Goal: Navigation & Orientation: Find specific page/section

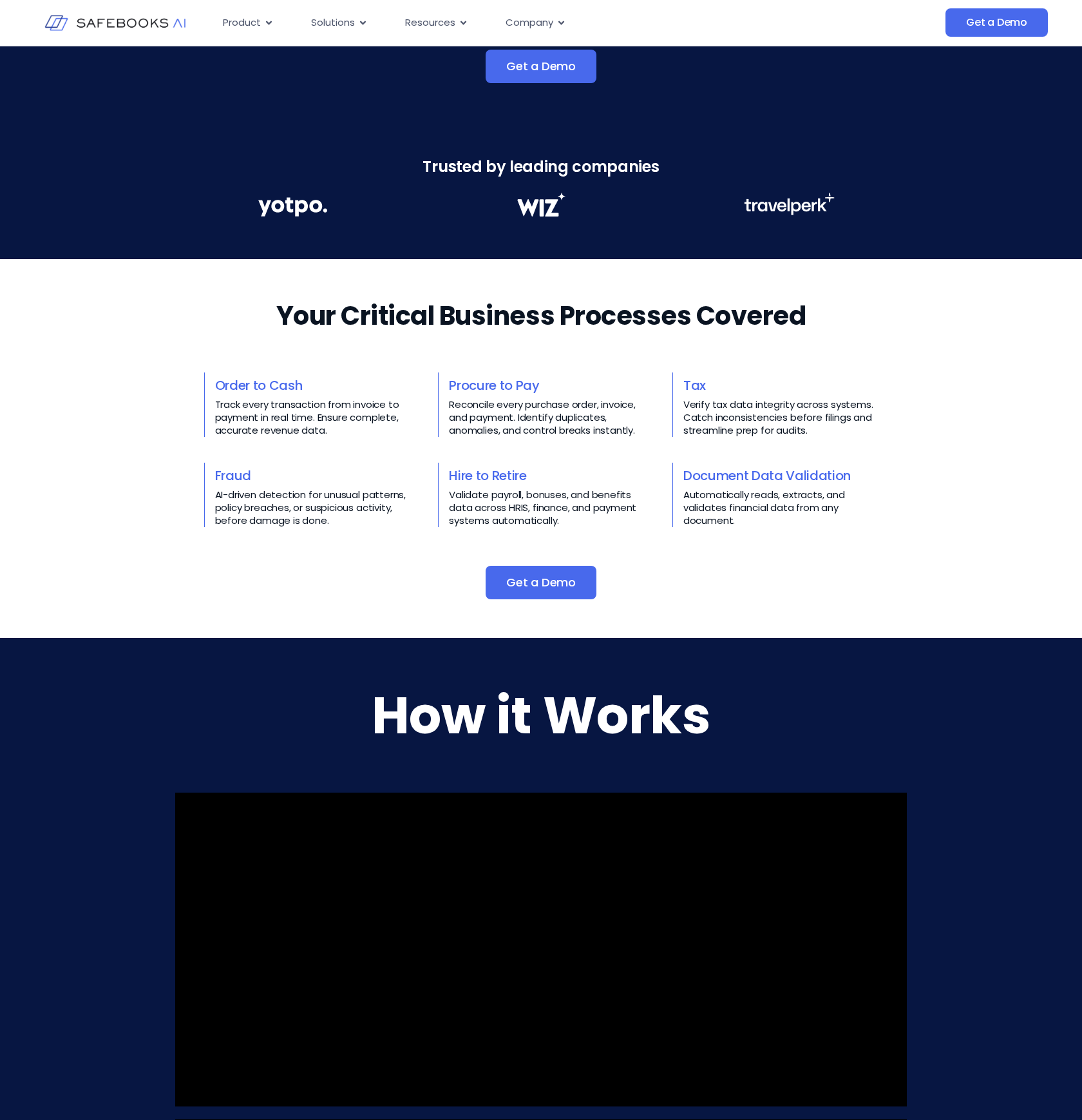
scroll to position [39, 0]
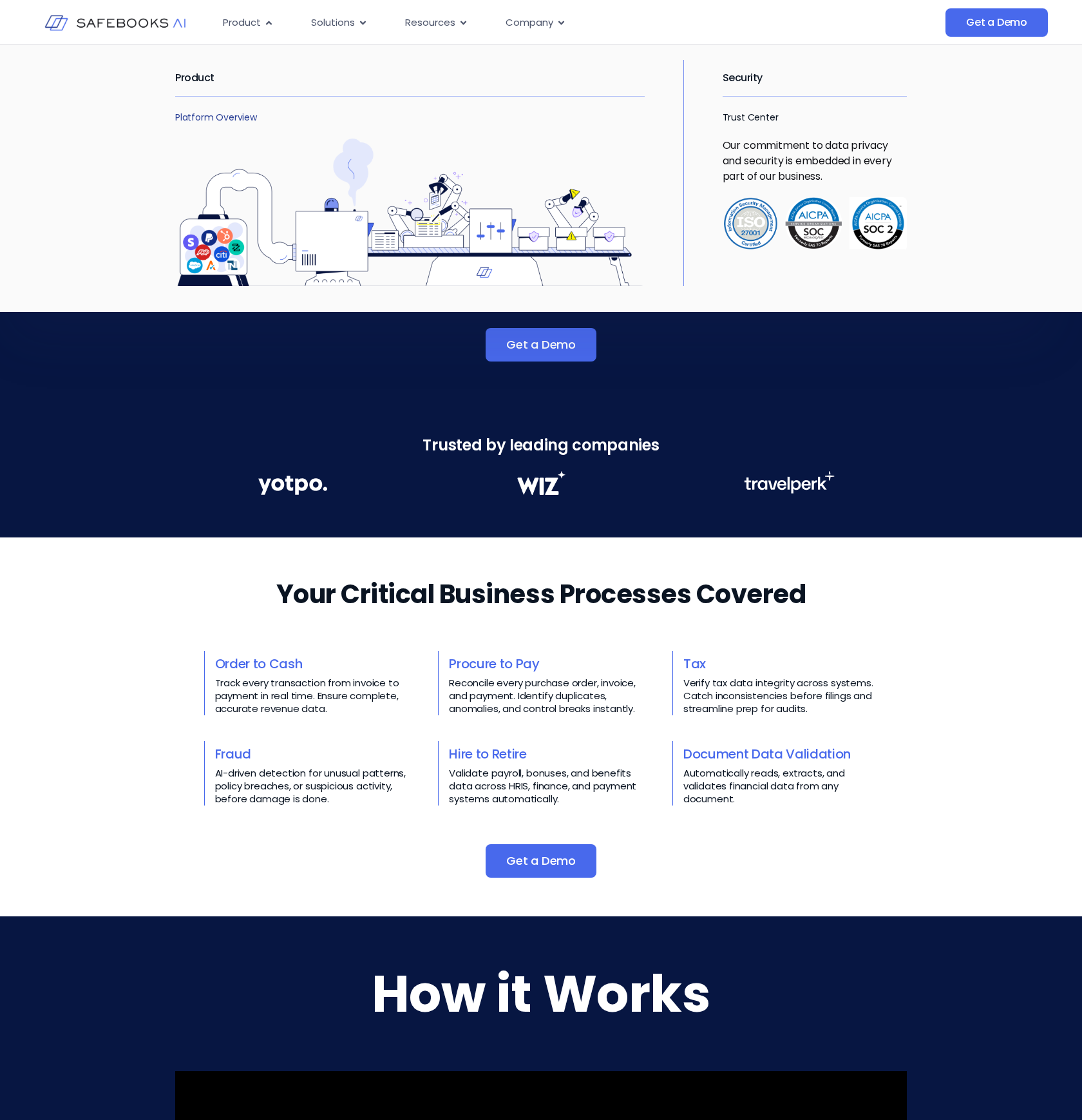
click at [207, 116] on link "Platform Overview" at bounding box center [216, 117] width 82 height 13
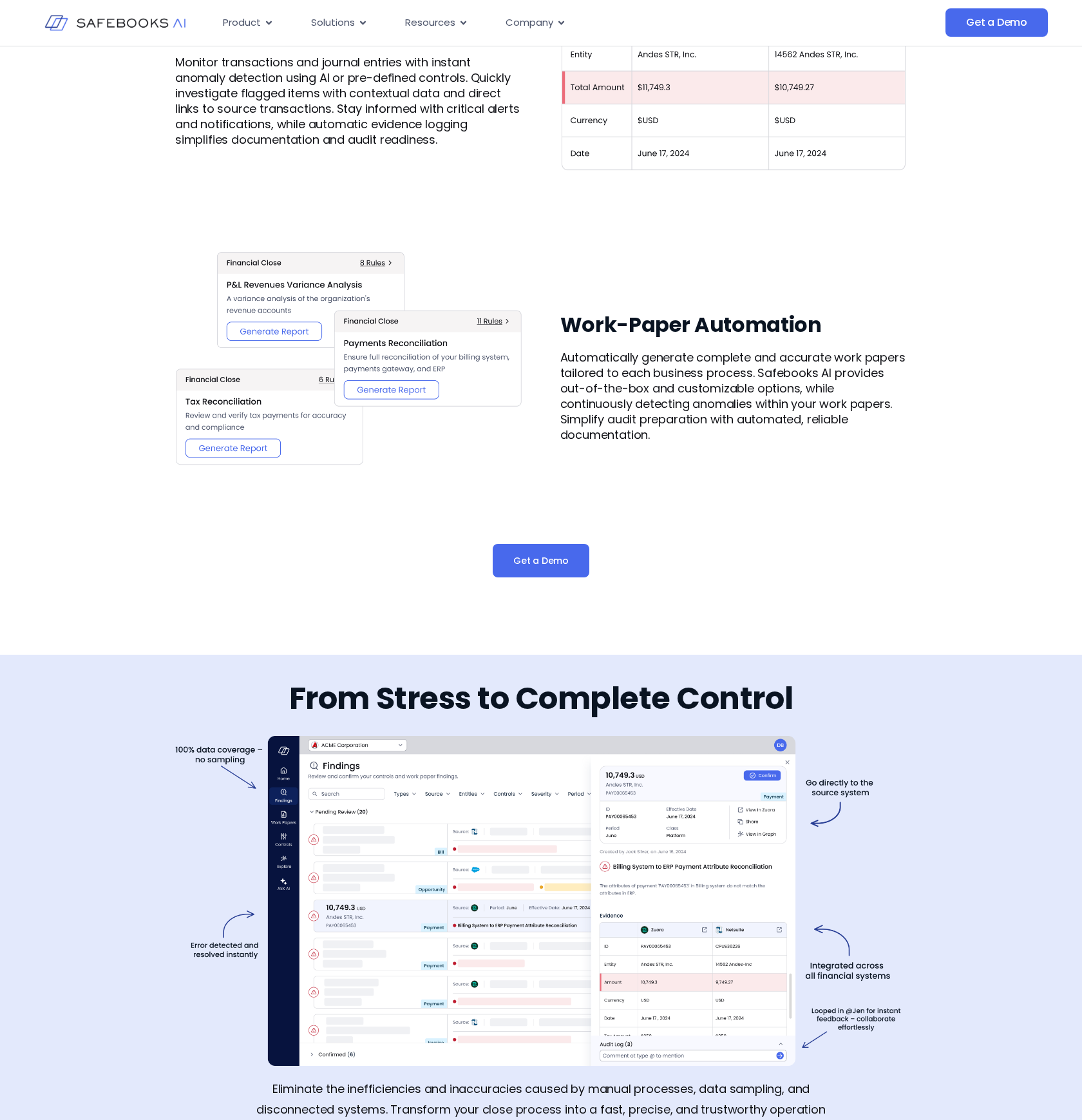
scroll to position [1512, 0]
